Goal: Information Seeking & Learning: Learn about a topic

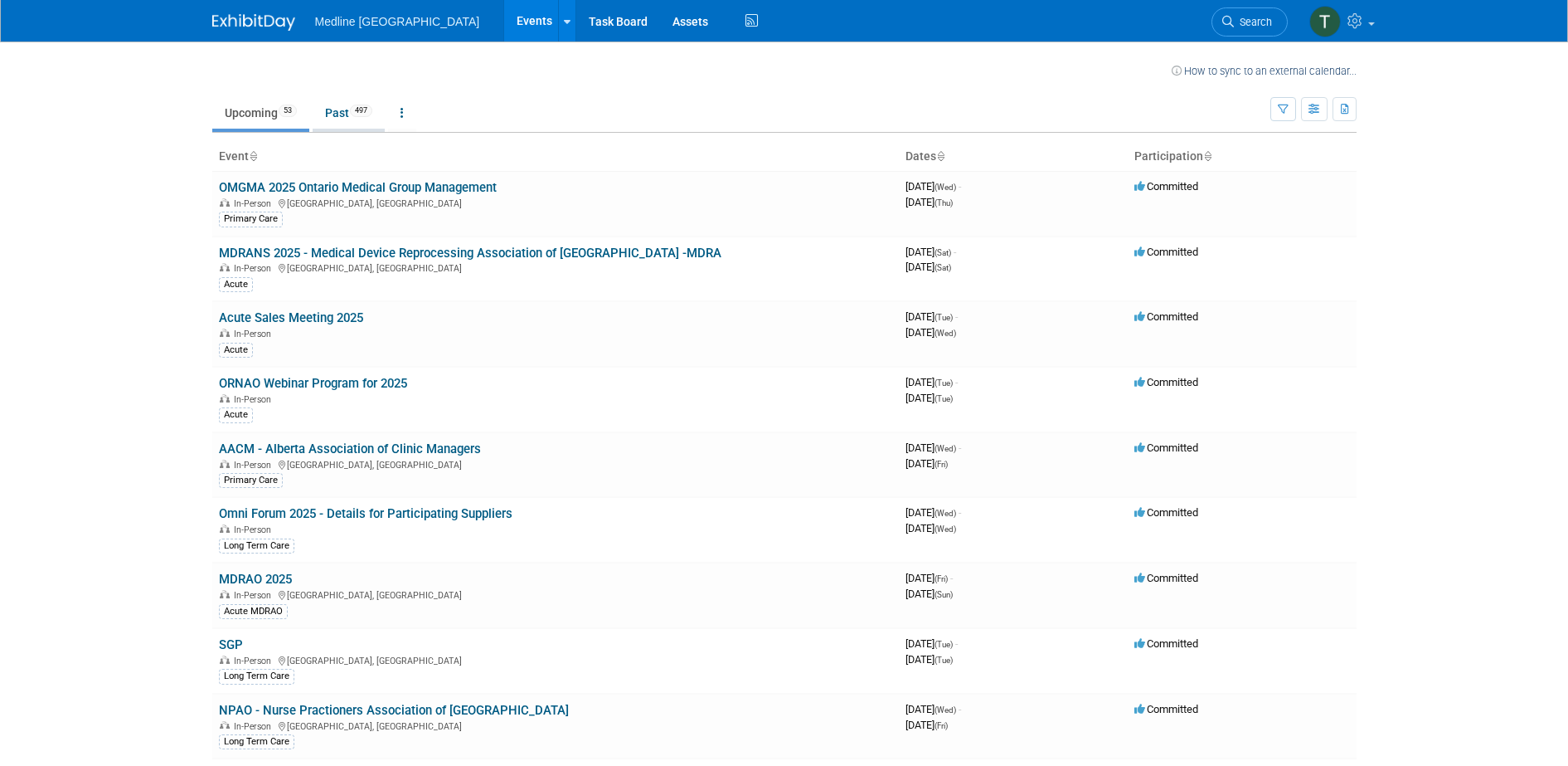
click at [340, 98] on link "Past 497" at bounding box center [348, 112] width 72 height 31
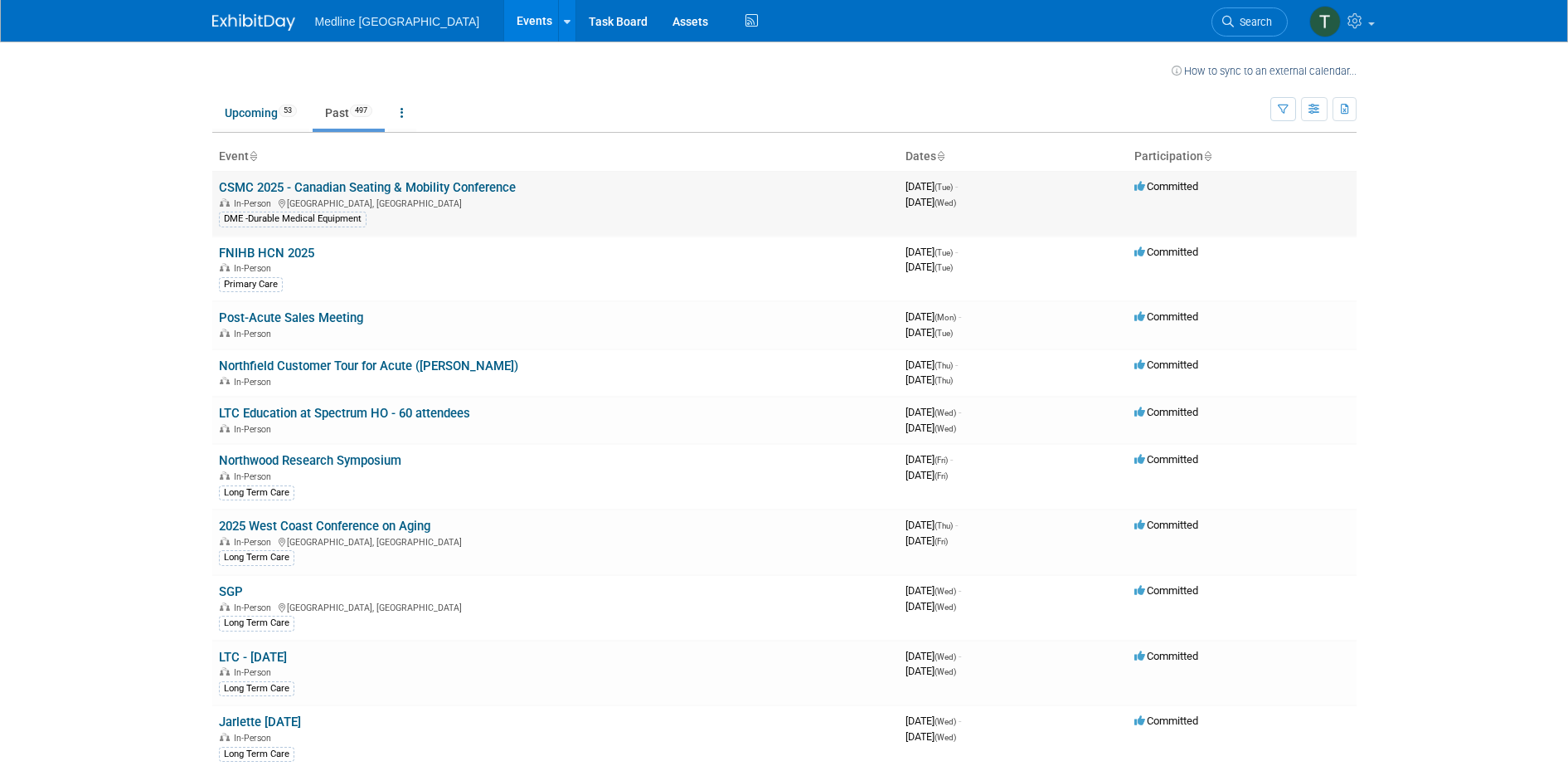
click at [464, 185] on link "CSMC 2025 - Canadian Seating & Mobility Conference" at bounding box center [367, 188] width 297 height 15
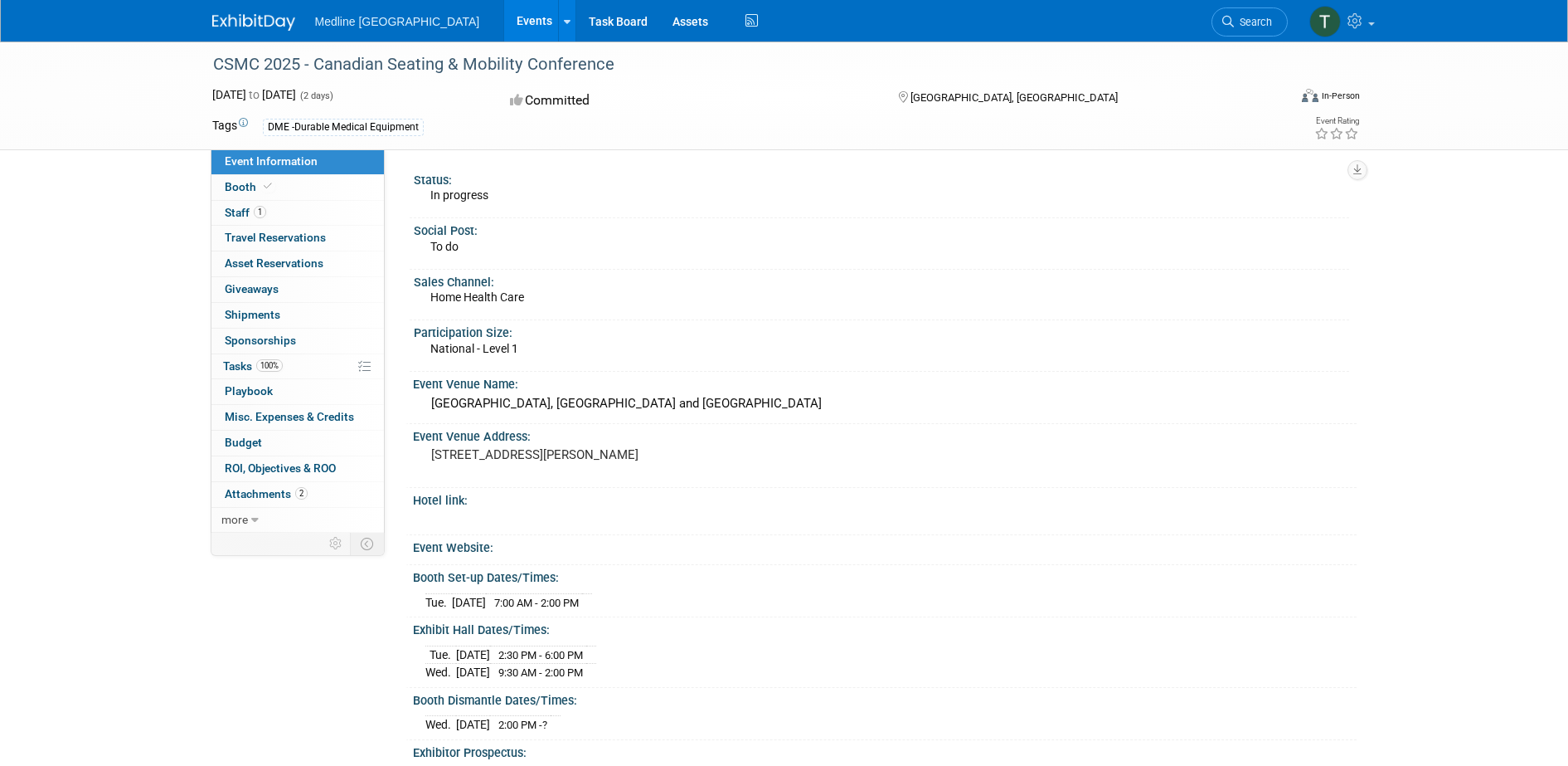
drag, startPoint x: 650, startPoint y: 59, endPoint x: 208, endPoint y: 67, distance: 442.1
click at [208, 67] on div "CSMC 2025 - Canadian Seating & Mobility Conference" at bounding box center [735, 64] width 1056 height 30
copy div "CSMC 2025 - Canadian Seating & Mobility Conference"
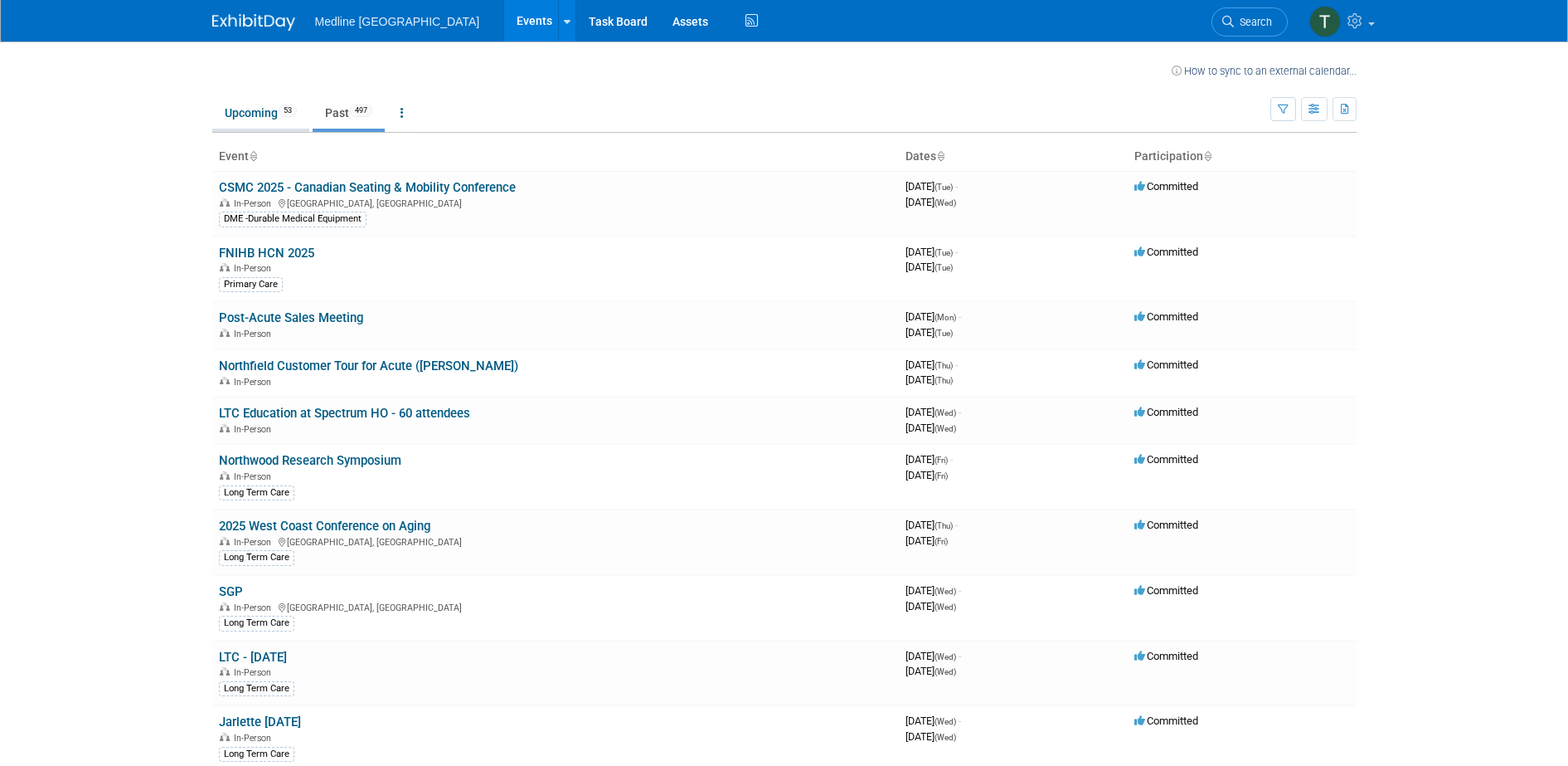
click at [253, 106] on link "Upcoming 53" at bounding box center [261, 112] width 97 height 31
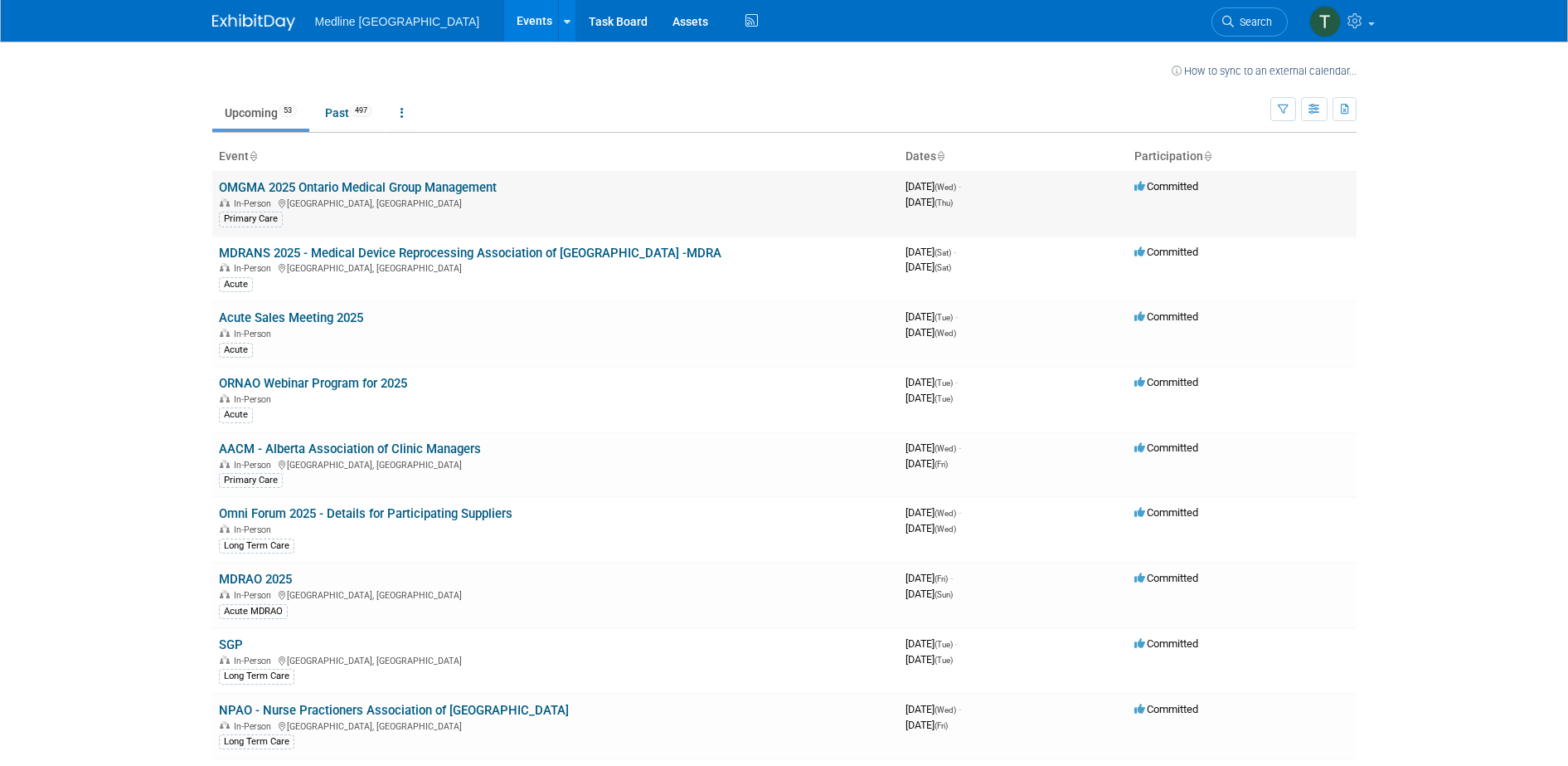
click at [400, 181] on link "OMGMA 2025 Ontario Medical Group Management" at bounding box center [357, 188] width 278 height 15
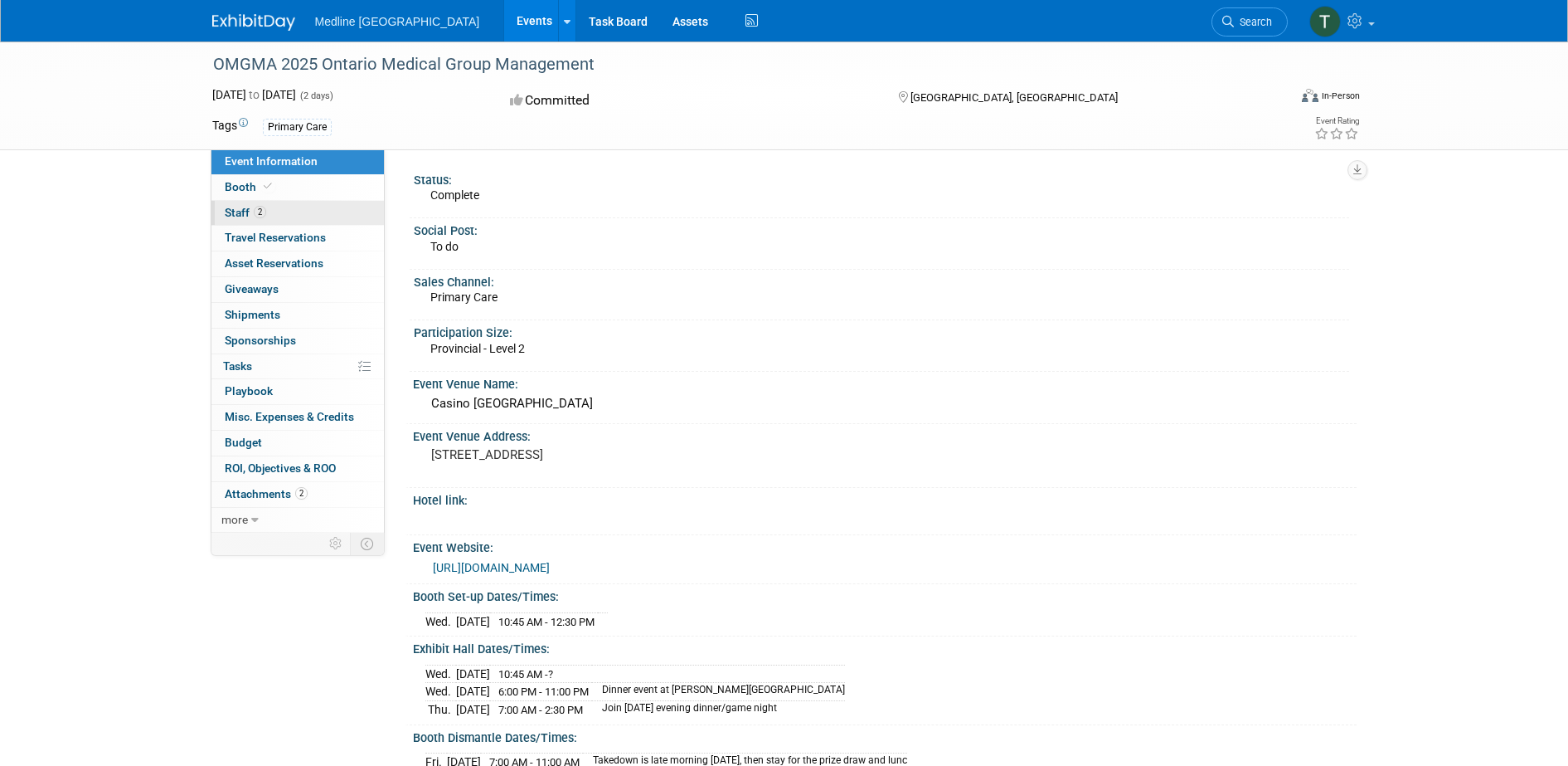
click at [232, 214] on span "Staff 2" at bounding box center [245, 213] width 42 height 14
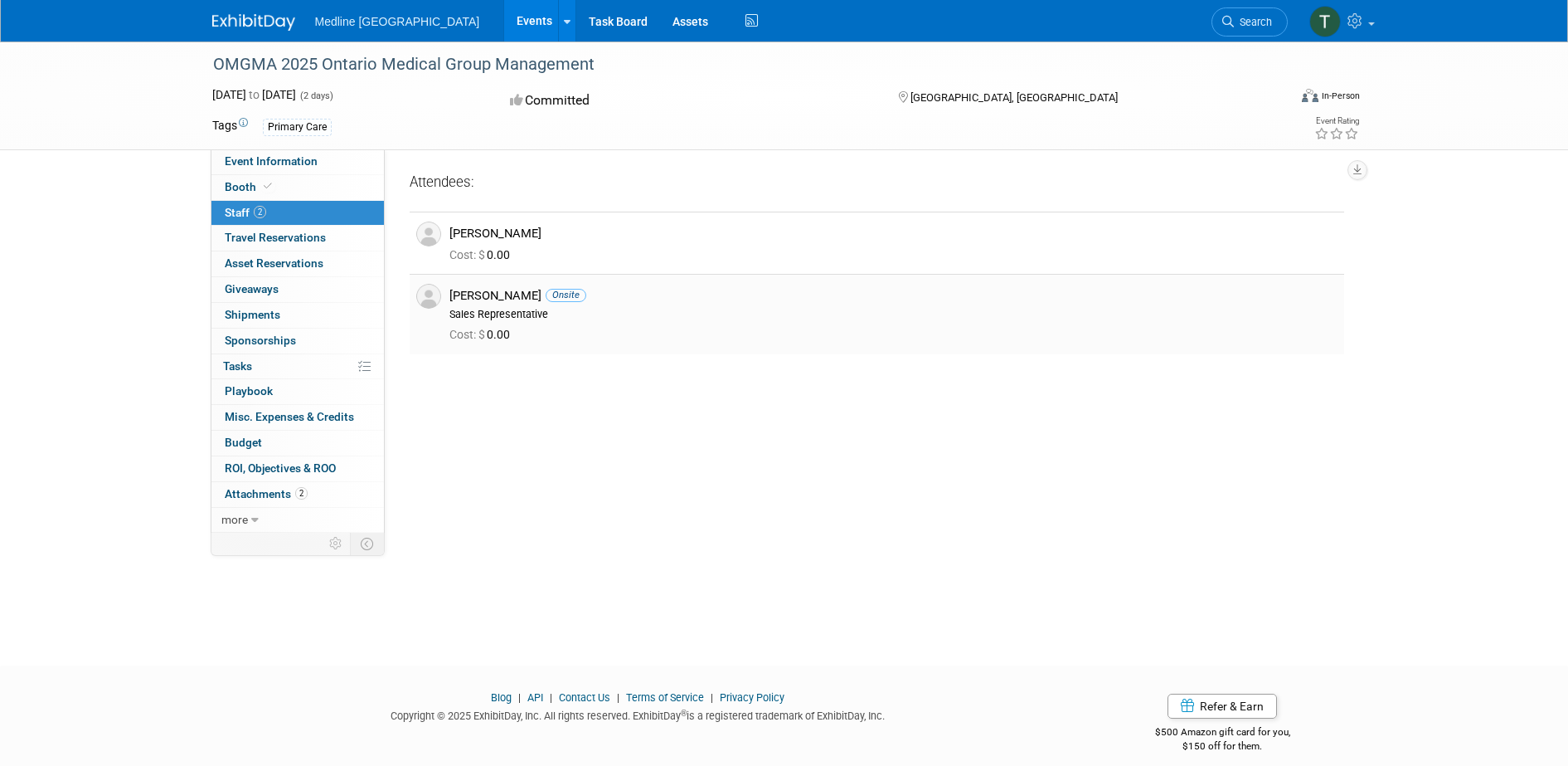
drag, startPoint x: 561, startPoint y: 296, endPoint x: 431, endPoint y: 289, distance: 130.2
click at [431, 289] on tr "[PERSON_NAME] Onsite Sales Representative Cost: $ 0.00" at bounding box center [877, 314] width 935 height 80
copy tr "[PERSON_NAME]"
